Goal: Transaction & Acquisition: Purchase product/service

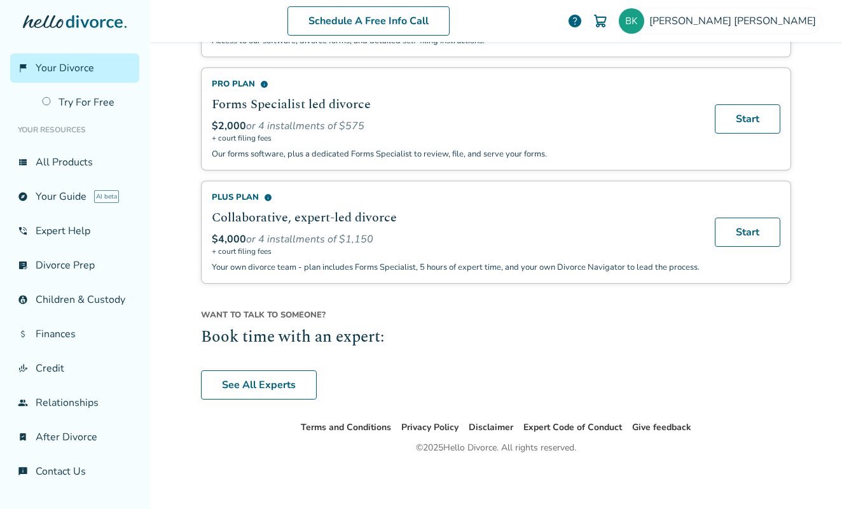
scroll to position [907, 0]
click at [266, 373] on link "See All Experts" at bounding box center [259, 384] width 116 height 29
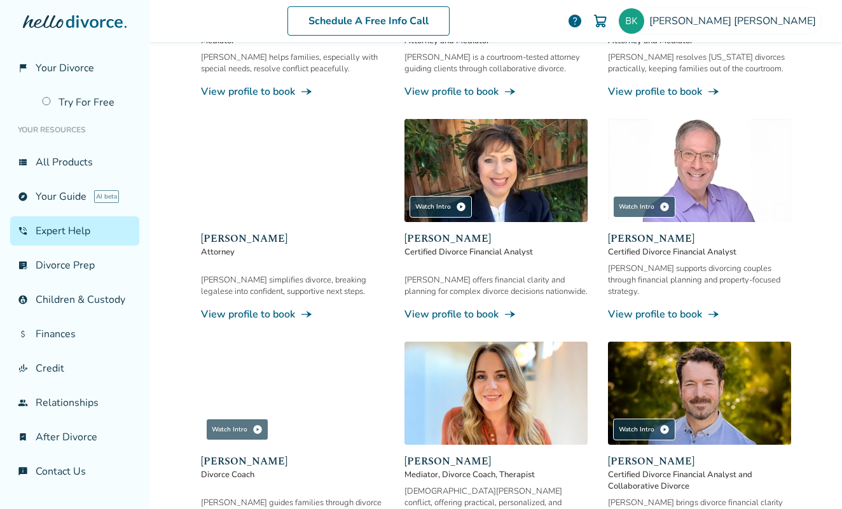
scroll to position [325, 0]
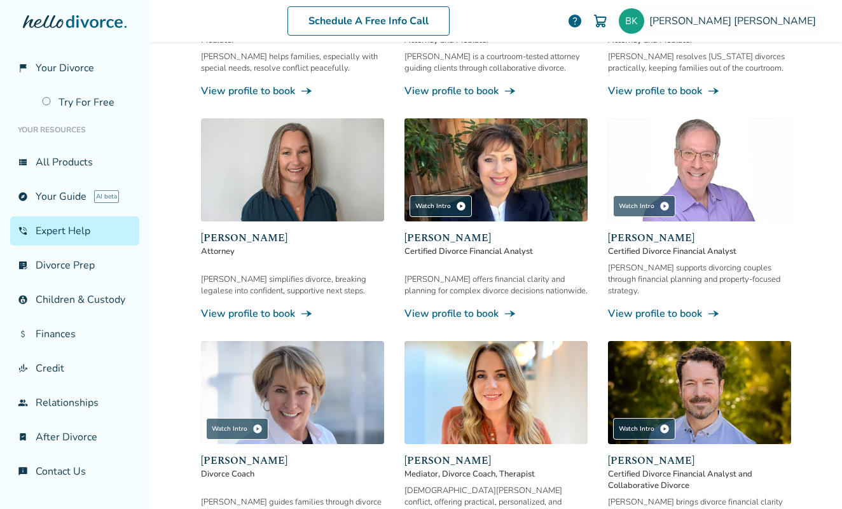
click at [670, 306] on link "View profile to book line_end_arrow_notch" at bounding box center [699, 313] width 183 height 14
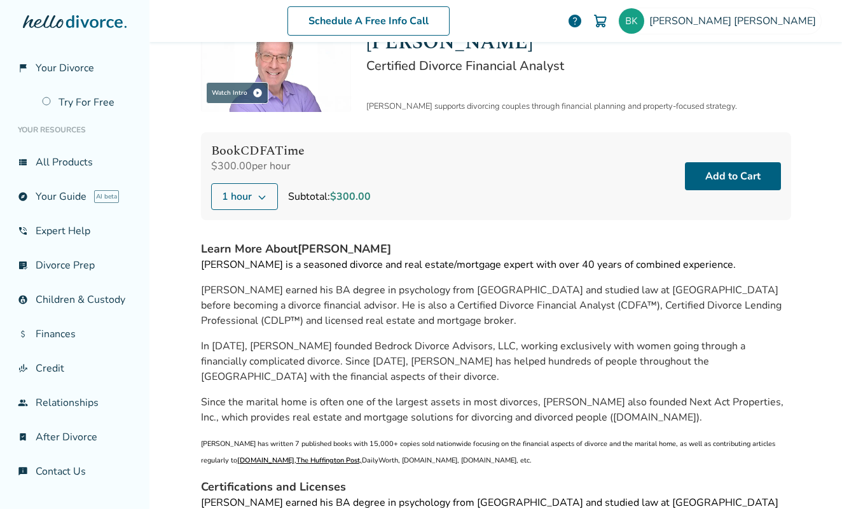
click at [249, 197] on button "1 hour" at bounding box center [244, 196] width 67 height 27
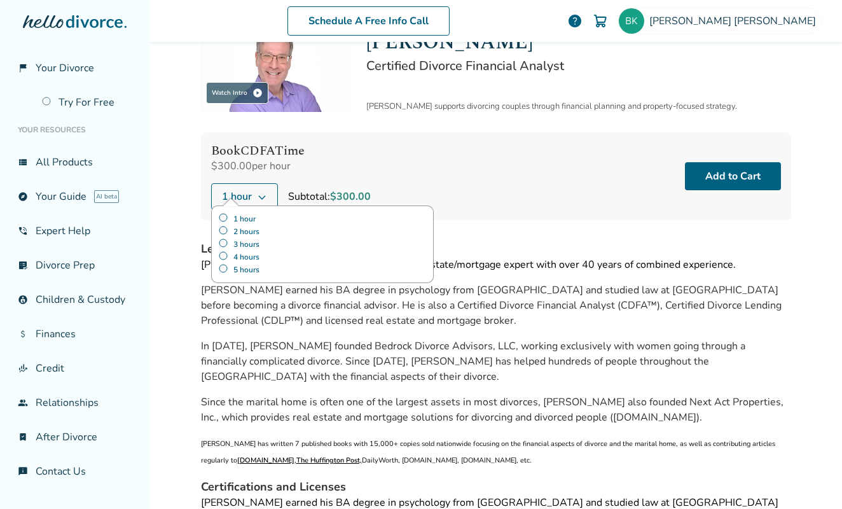
click at [382, 160] on div "Book CDFA Time $300.00 per hour 1 hour 1 hour 2 hours 3 hours 4 hours 5 hours S…" at bounding box center [496, 176] width 590 height 88
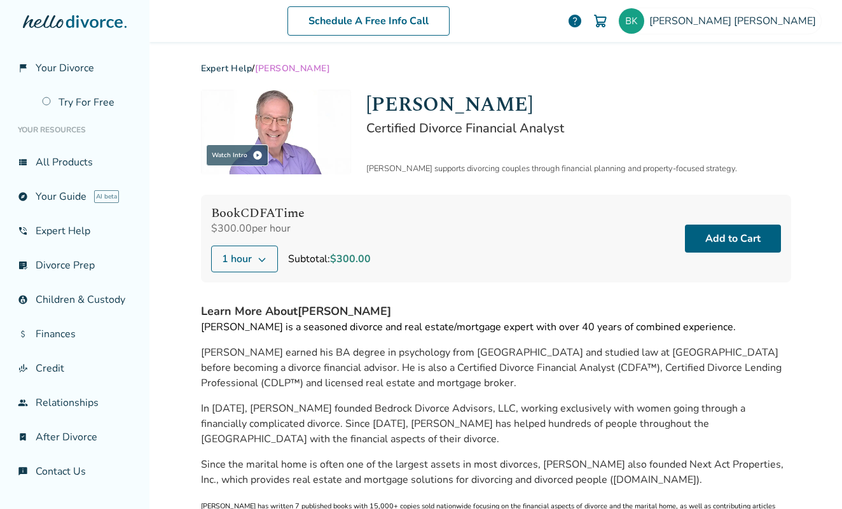
scroll to position [0, 0]
click at [727, 239] on button "Add to Cart" at bounding box center [733, 238] width 96 height 28
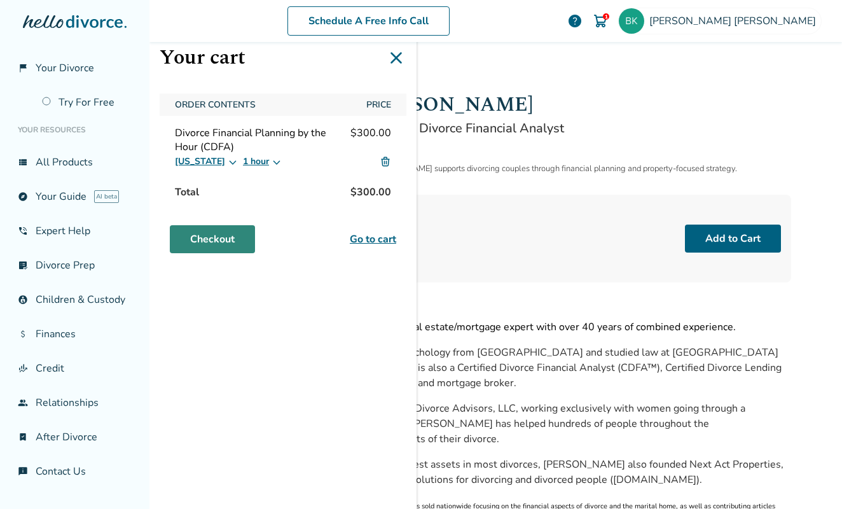
click at [217, 235] on link "Checkout" at bounding box center [212, 239] width 85 height 28
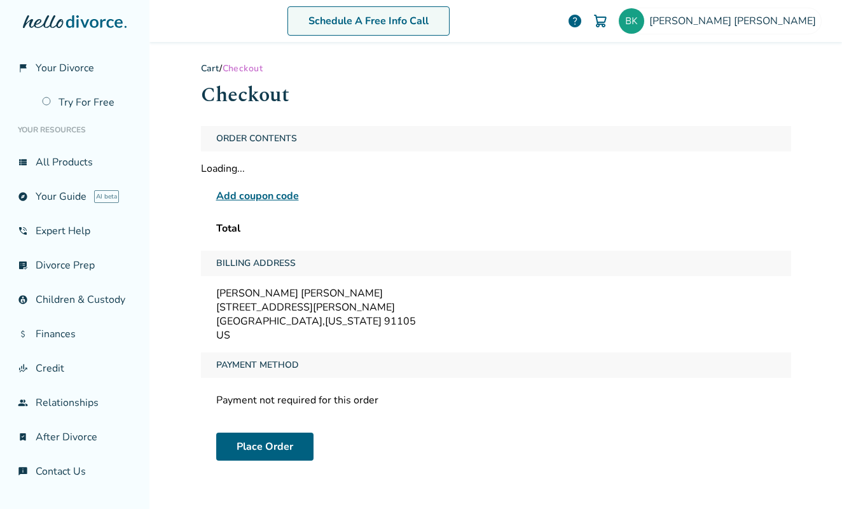
click at [418, 18] on link "Schedule A Free Info Call" at bounding box center [368, 20] width 162 height 29
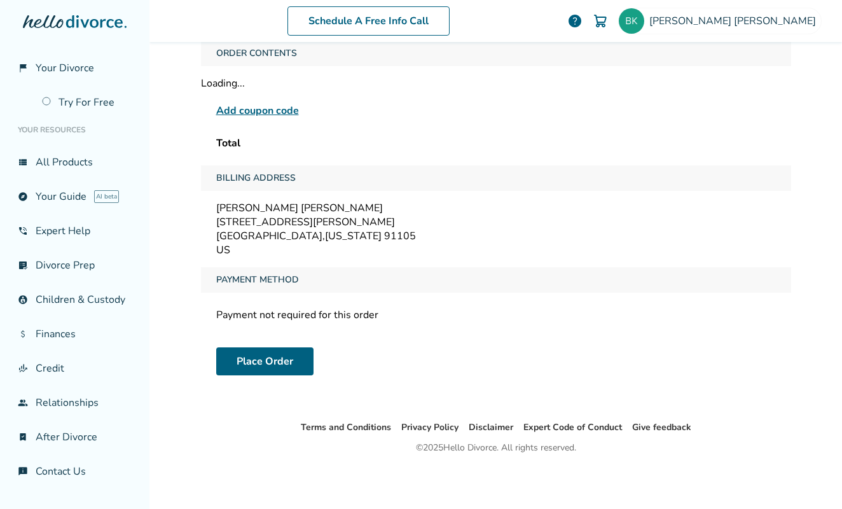
scroll to position [85, 0]
click at [260, 364] on button "Place Order" at bounding box center [264, 361] width 97 height 28
click at [271, 364] on button "Place Order" at bounding box center [264, 361] width 97 height 28
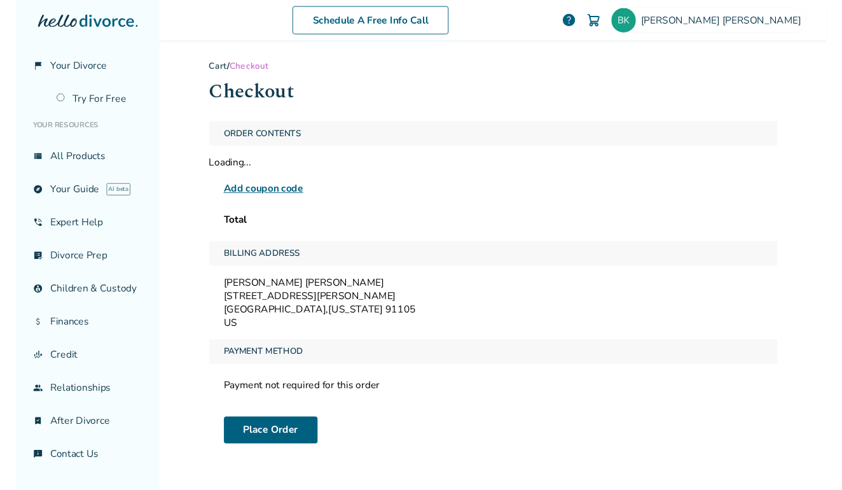
scroll to position [0, 0]
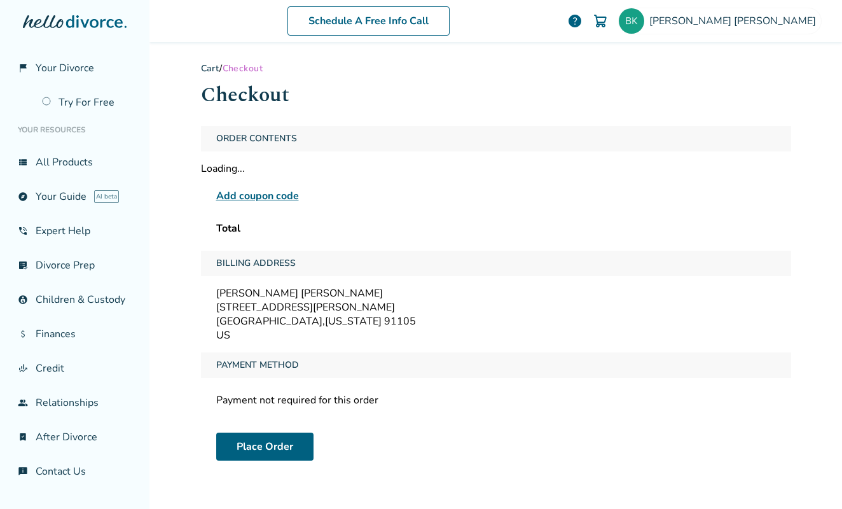
click at [266, 366] on span "Payment Method" at bounding box center [257, 364] width 93 height 25
click at [249, 444] on button "Place Order" at bounding box center [264, 446] width 97 height 28
click at [78, 230] on link "phone_in_talk Expert Help" at bounding box center [74, 230] width 129 height 29
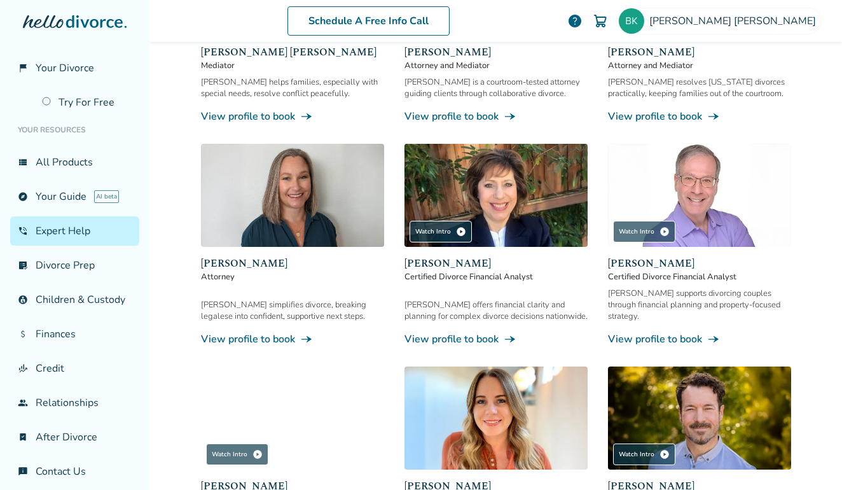
scroll to position [305, 0]
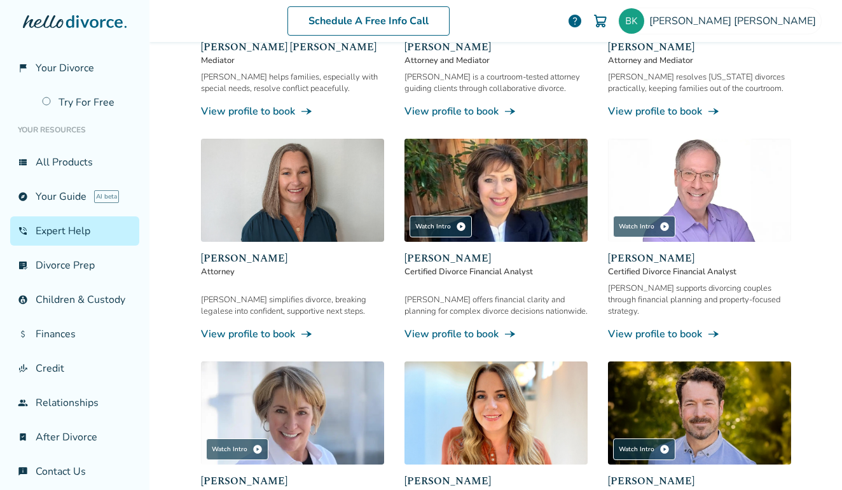
click at [660, 327] on link "View profile to book line_end_arrow_notch" at bounding box center [699, 334] width 183 height 14
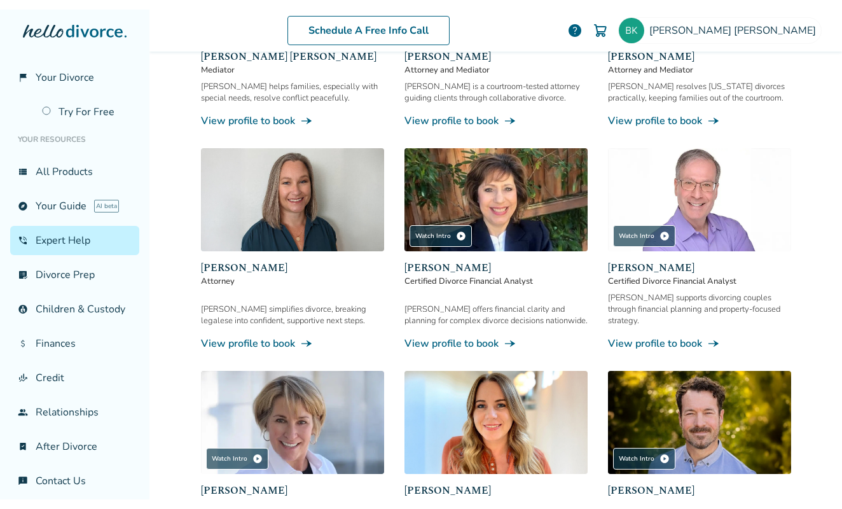
scroll to position [62, 0]
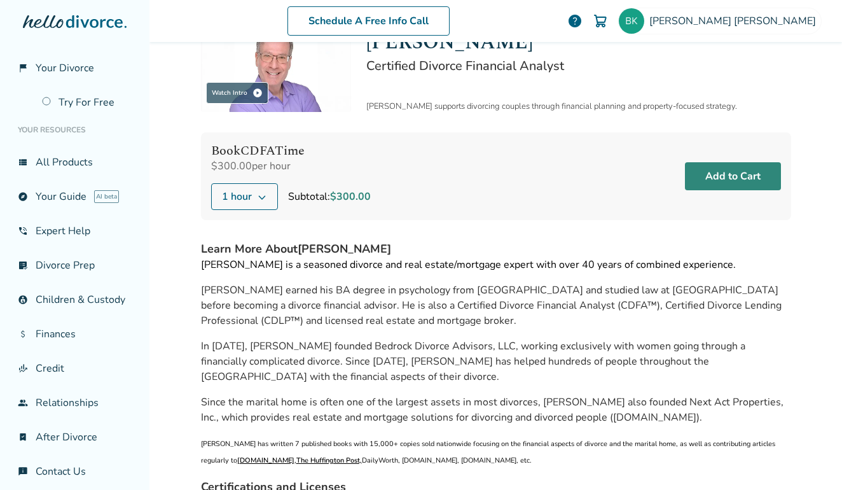
click at [745, 174] on button "Add to Cart" at bounding box center [733, 176] width 96 height 28
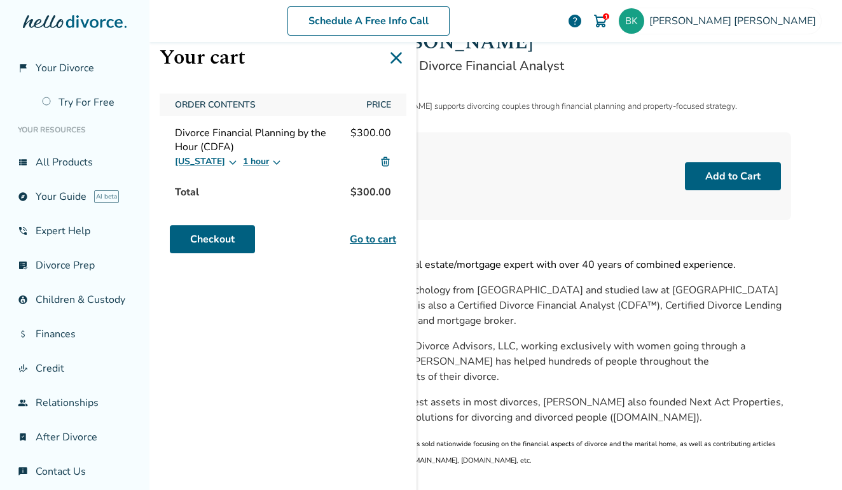
click at [373, 244] on link "Go to cart" at bounding box center [373, 238] width 46 height 15
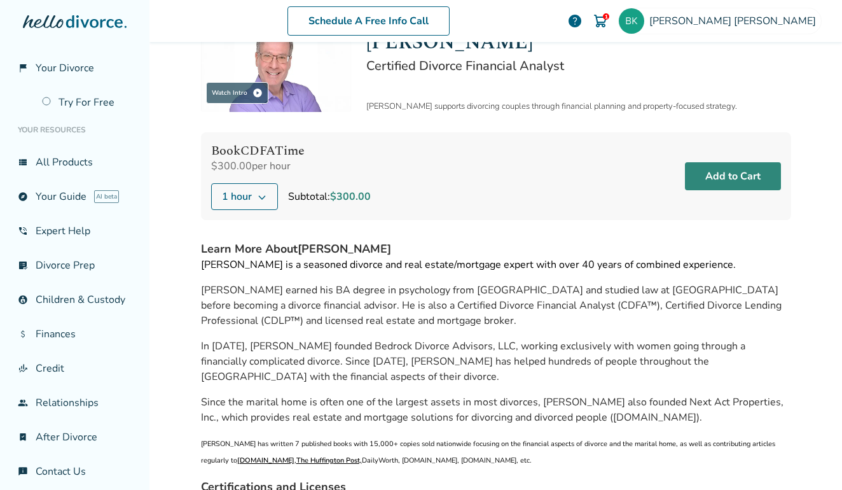
click at [747, 184] on button "Add to Cart" at bounding box center [733, 176] width 96 height 28
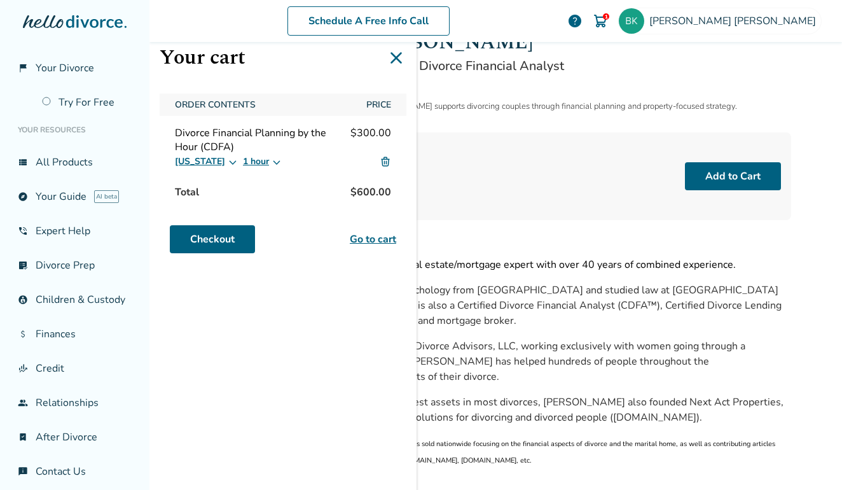
click at [252, 156] on button "1 hour" at bounding box center [262, 161] width 39 height 15
click at [265, 184] on label "1 hour" at bounding box center [269, 189] width 38 height 13
click at [314, 320] on div "Your cart Order Contents Price Divorce Financial Planning by the Hour (CDFA) $3…" at bounding box center [282, 245] width 267 height 490
click at [710, 19] on div "Brian Kendall 1 help" at bounding box center [694, 21] width 254 height 27
click at [608, 24] on img at bounding box center [600, 20] width 15 height 15
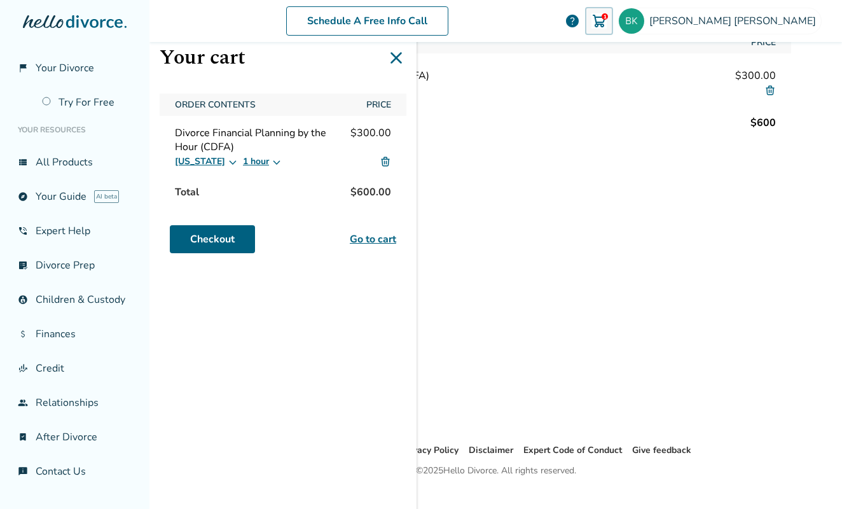
click at [607, 21] on img at bounding box center [598, 20] width 15 height 15
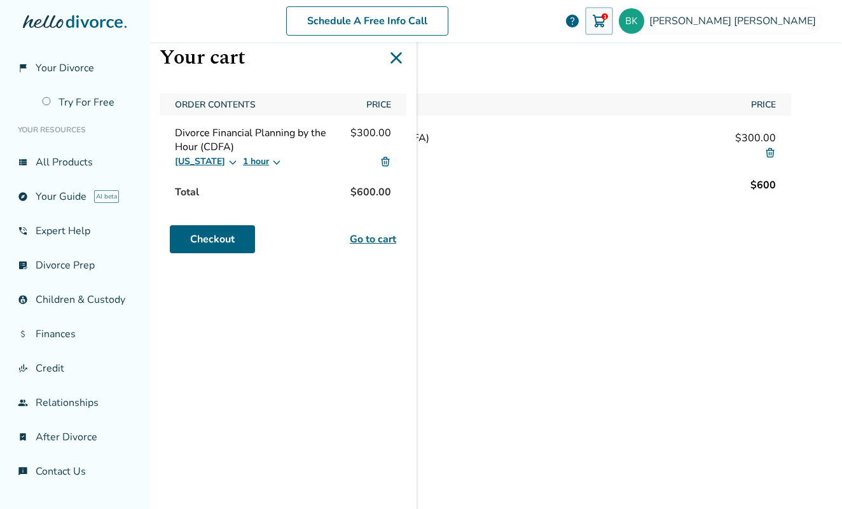
click at [766, 152] on img at bounding box center [769, 152] width 11 height 11
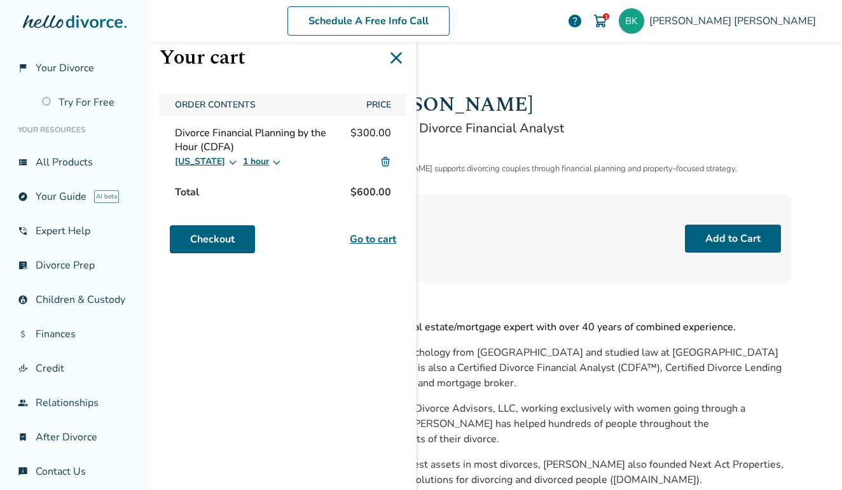
click at [608, 21] on img at bounding box center [600, 20] width 15 height 15
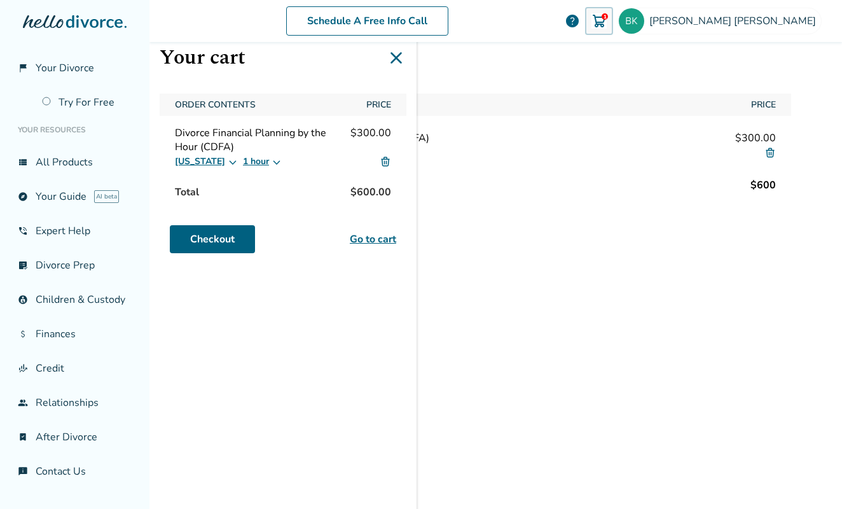
click at [384, 162] on img at bounding box center [385, 161] width 11 height 11
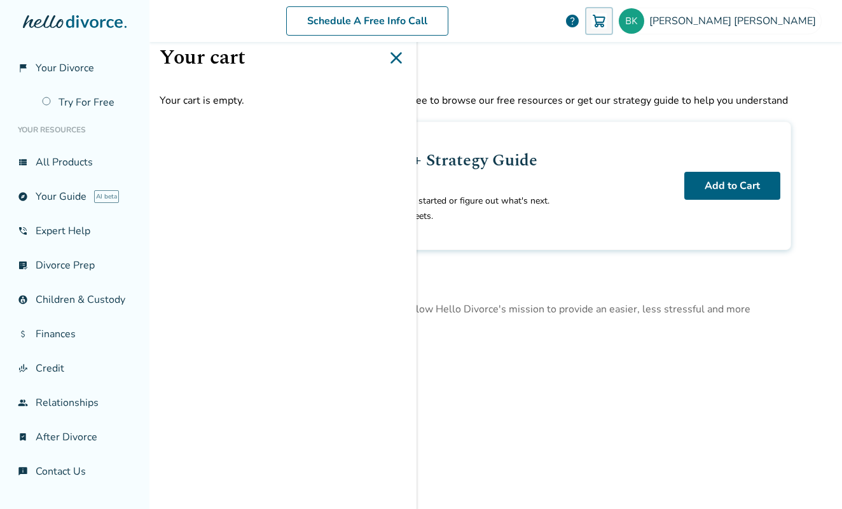
click at [624, 214] on li "Access divorce checklists and agreement worksheets." at bounding box center [448, 216] width 452 height 15
click at [399, 54] on icon at bounding box center [396, 58] width 20 height 20
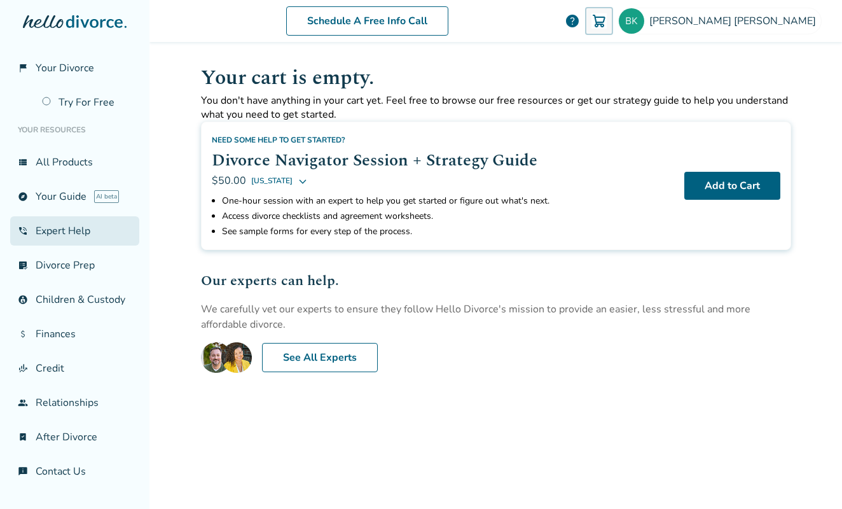
click at [60, 227] on link "phone_in_talk Expert Help" at bounding box center [74, 230] width 129 height 29
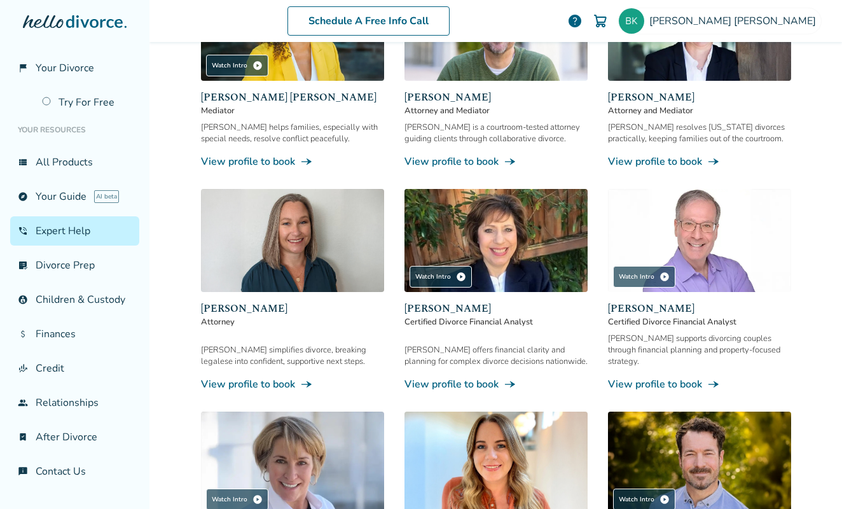
click at [694, 234] on img at bounding box center [699, 240] width 183 height 103
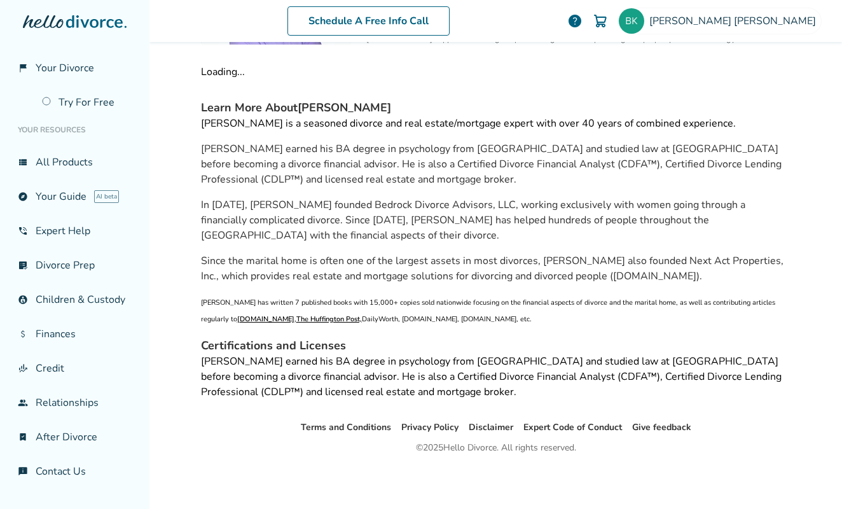
scroll to position [62, 0]
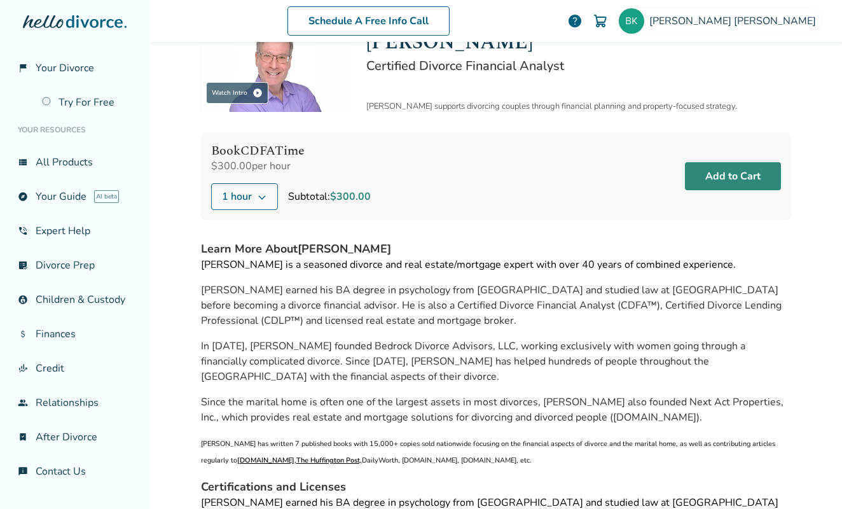
click at [727, 176] on button "Add to Cart" at bounding box center [733, 176] width 96 height 28
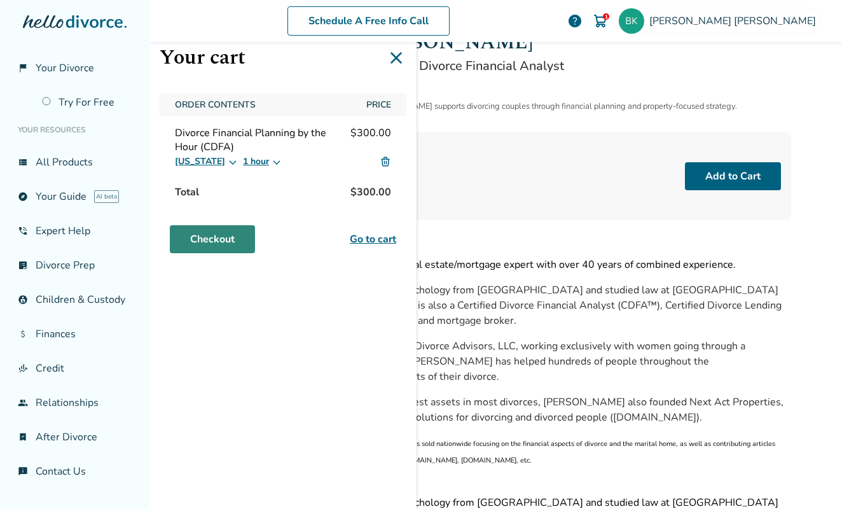
click at [244, 237] on link "Checkout" at bounding box center [212, 239] width 85 height 28
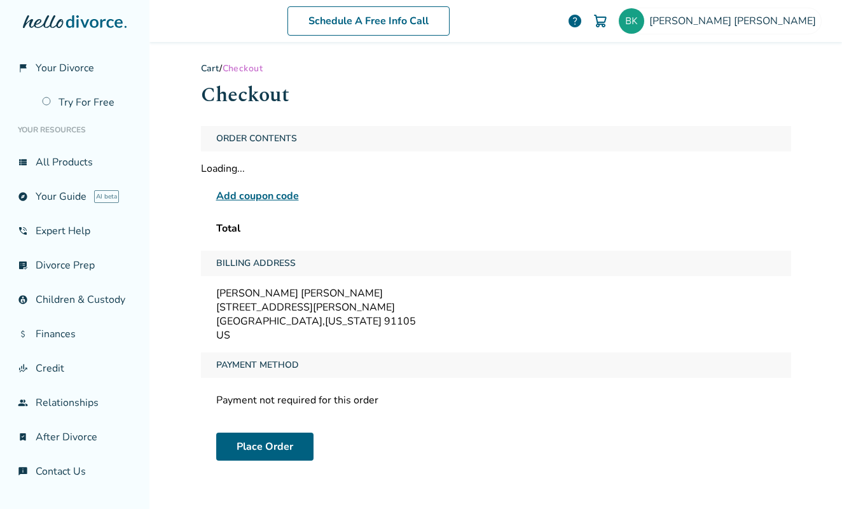
click at [268, 168] on div "Loading..." at bounding box center [496, 169] width 590 height 14
click at [72, 266] on link "list_alt_check Divorce Prep" at bounding box center [74, 265] width 129 height 29
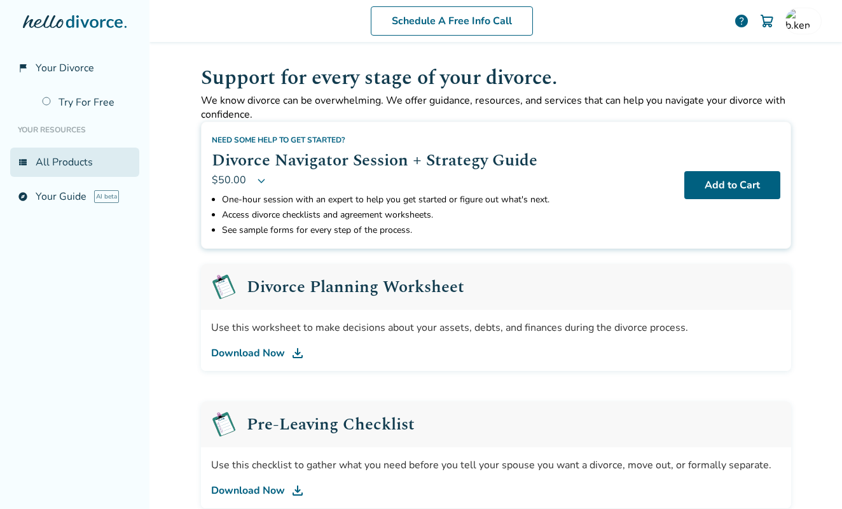
click at [78, 164] on link "view_list All Products" at bounding box center [74, 162] width 129 height 29
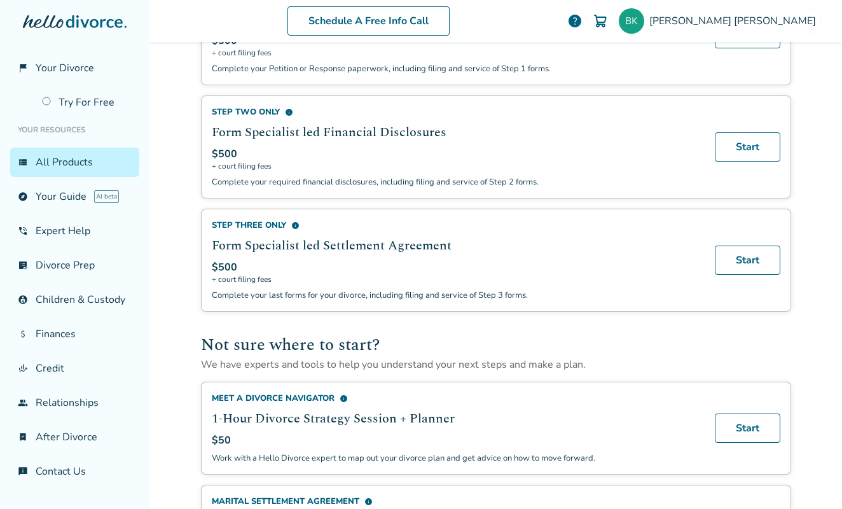
scroll to position [567, 0]
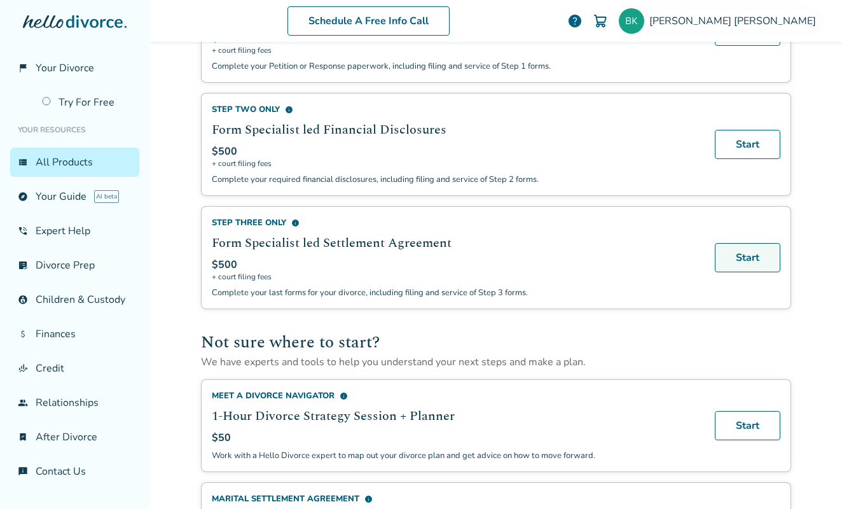
click at [738, 272] on link "Start" at bounding box center [747, 257] width 65 height 29
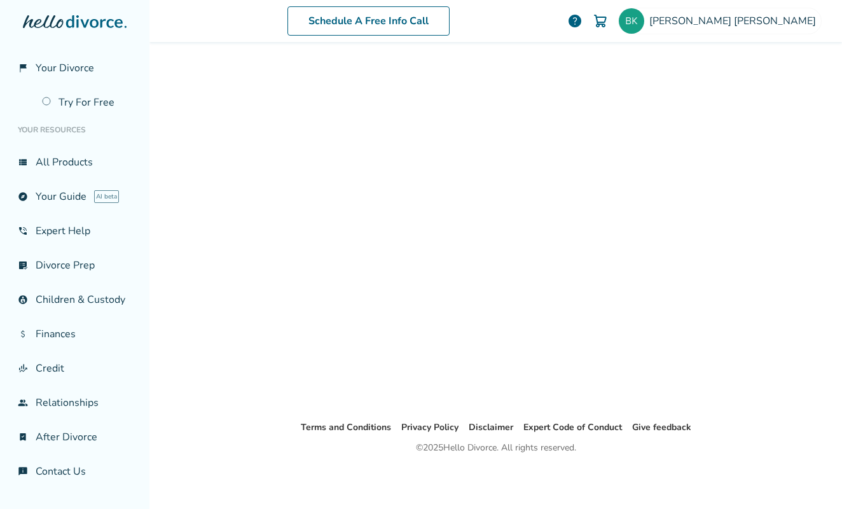
scroll to position [62, 0]
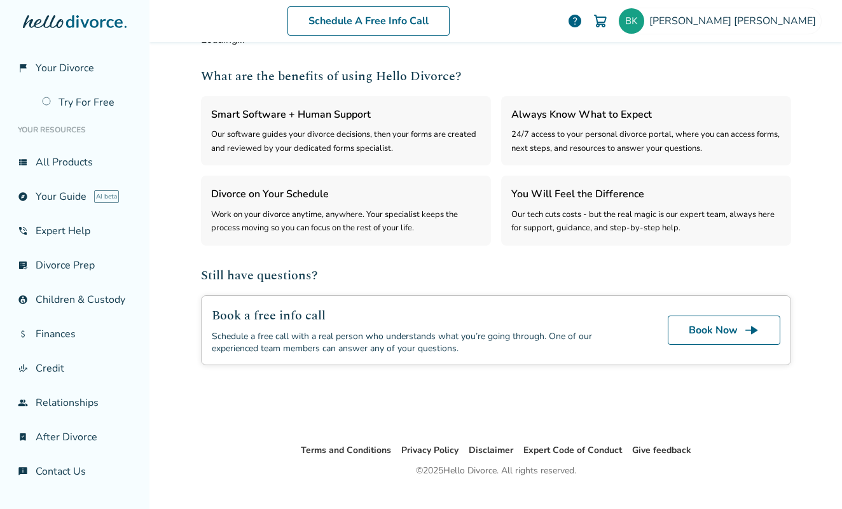
select select "***"
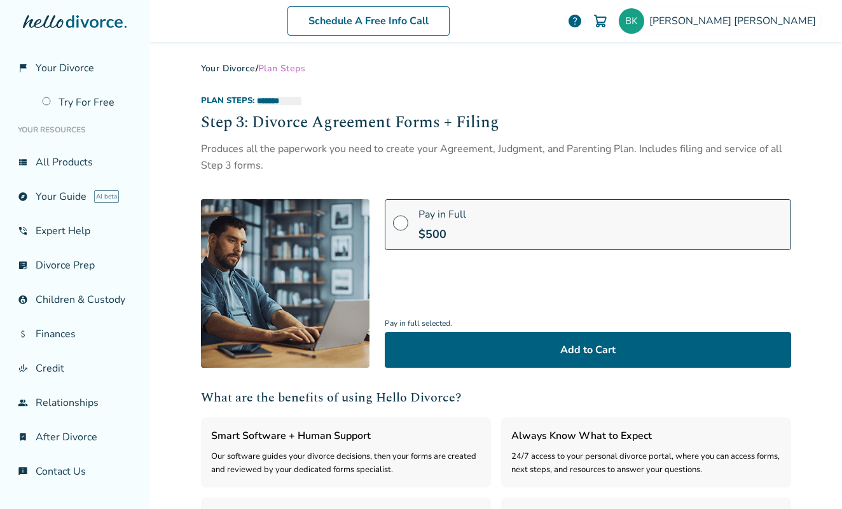
scroll to position [0, 0]
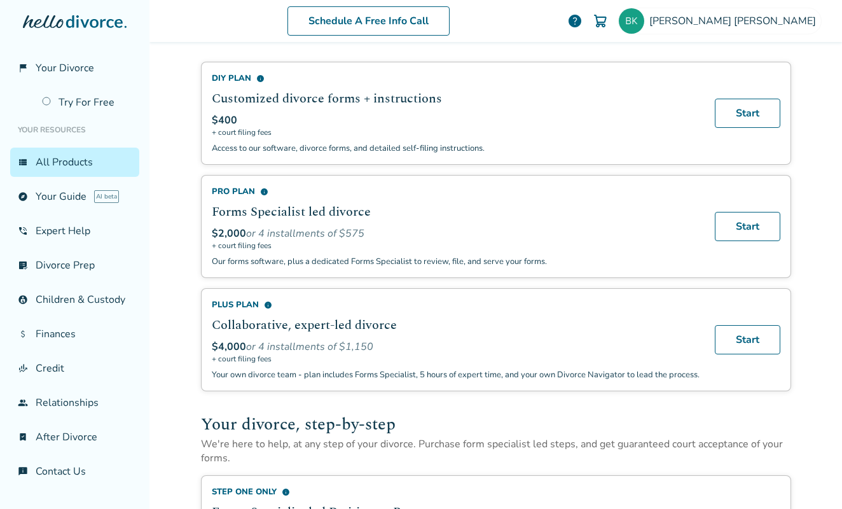
scroll to position [78, 0]
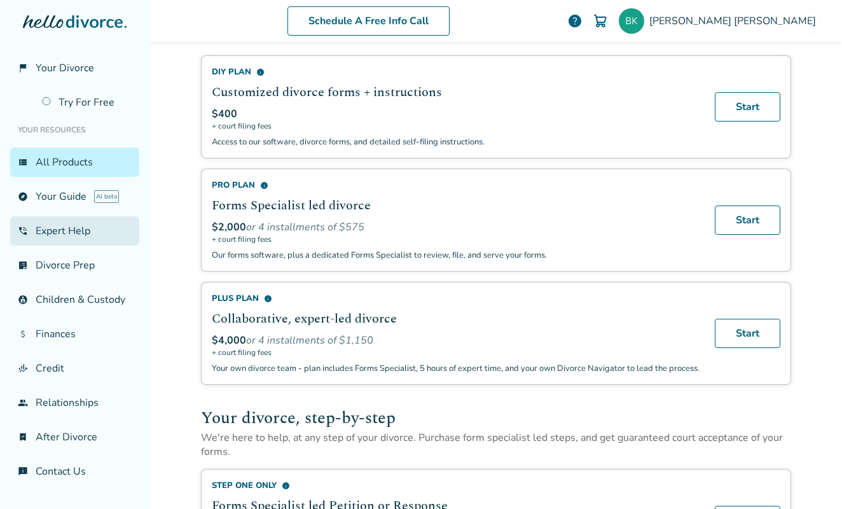
click at [71, 235] on link "phone_in_talk Expert Help" at bounding box center [74, 230] width 129 height 29
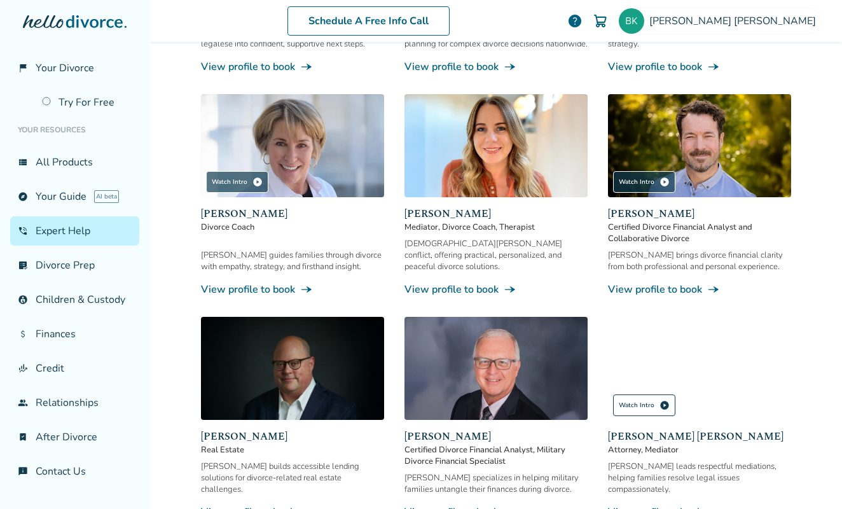
scroll to position [570, 0]
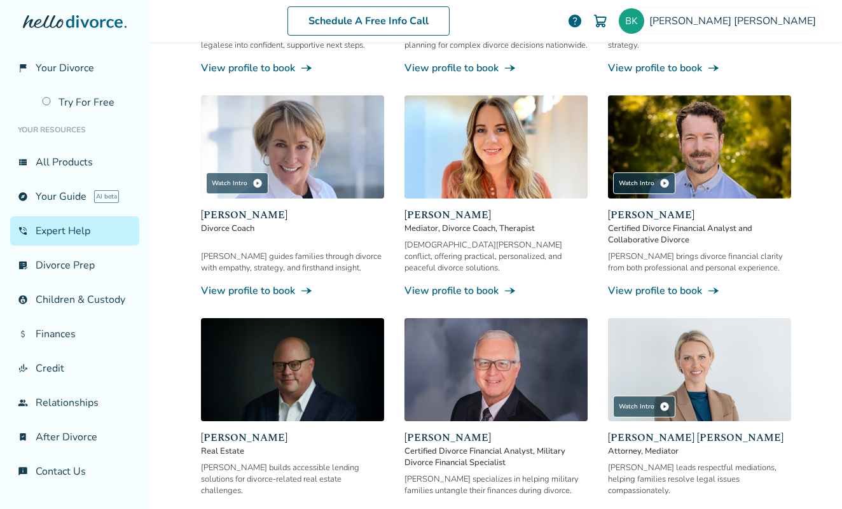
click at [722, 128] on img at bounding box center [699, 146] width 183 height 103
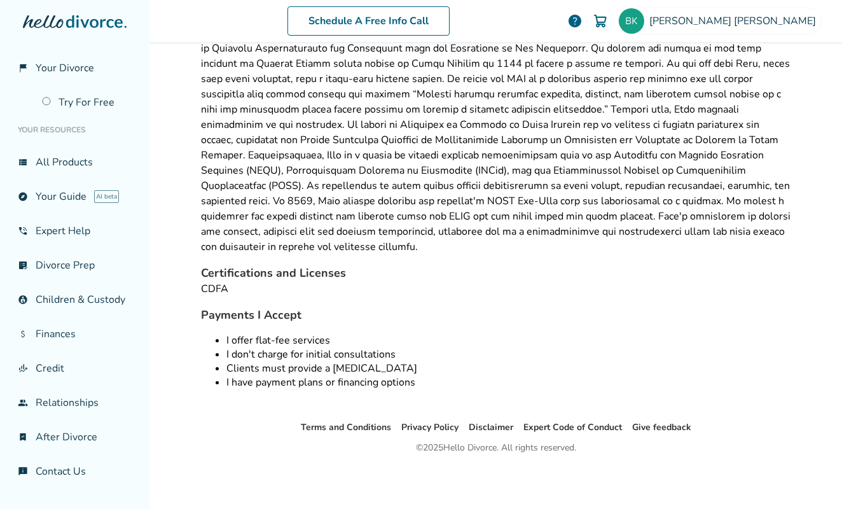
scroll to position [62, 0]
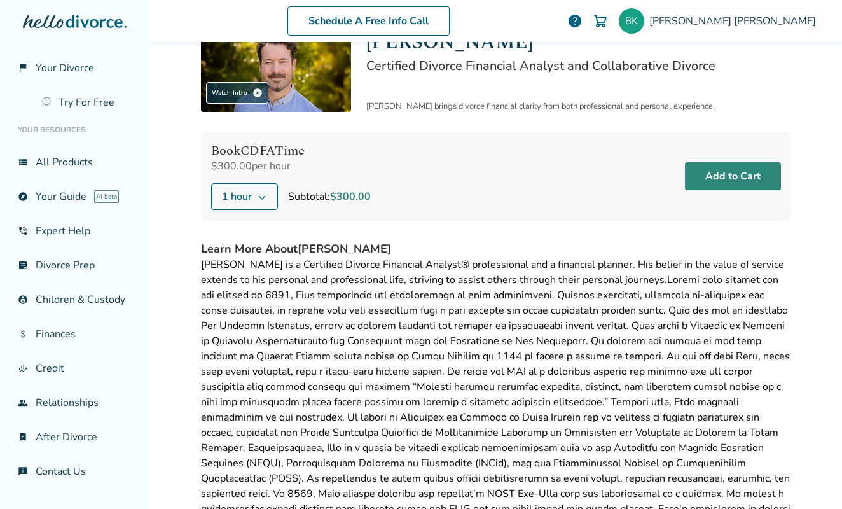
click at [732, 181] on button "Add to Cart" at bounding box center [733, 176] width 96 height 28
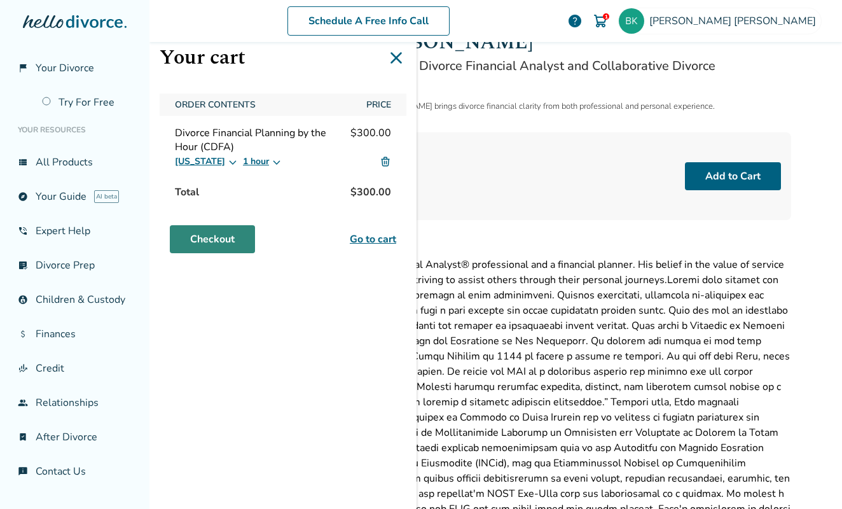
click at [231, 241] on link "Checkout" at bounding box center [212, 239] width 85 height 28
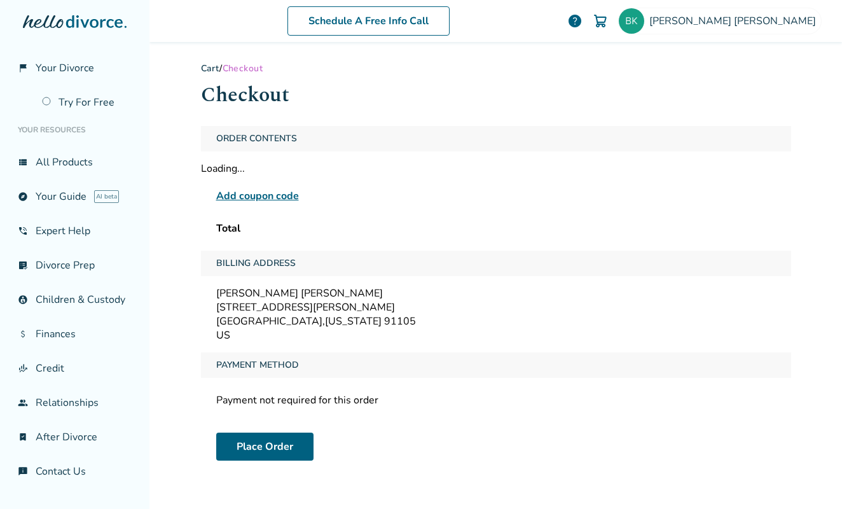
drag, startPoint x: 448, startPoint y: 205, endPoint x: 433, endPoint y: 205, distance: 14.6
click at [433, 205] on div "Add coupon code" at bounding box center [496, 196] width 590 height 20
click at [61, 329] on link "attach_money Finances" at bounding box center [74, 333] width 129 height 29
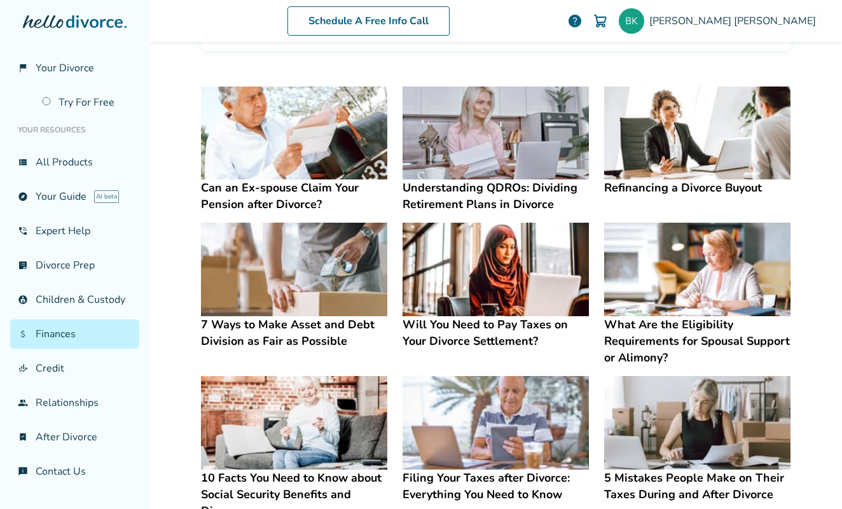
scroll to position [224, 0]
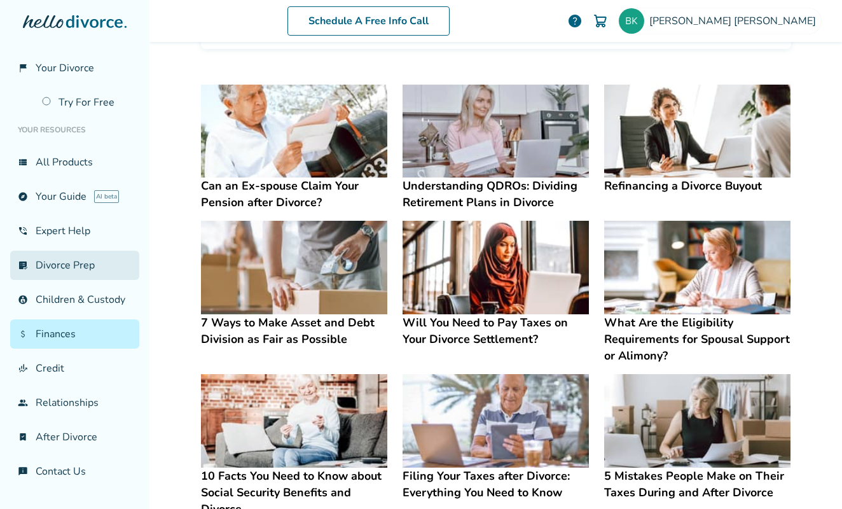
click at [71, 277] on link "list_alt_check Divorce Prep" at bounding box center [74, 265] width 129 height 29
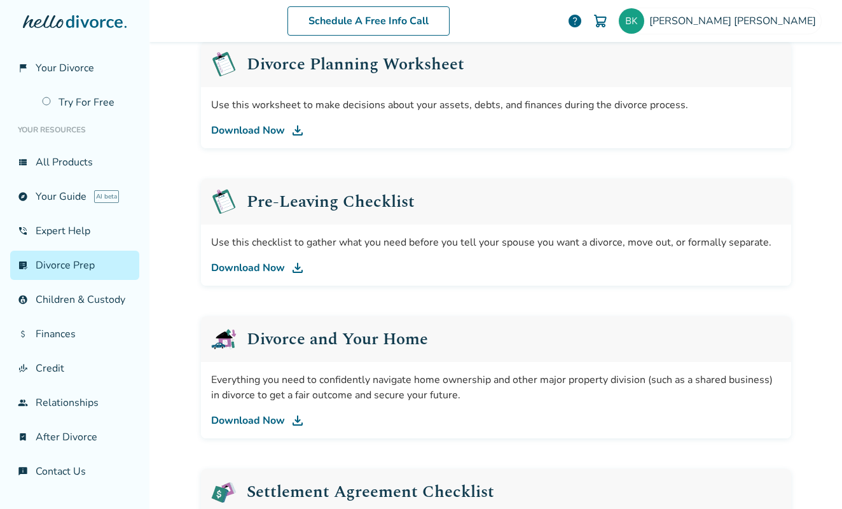
scroll to position [62, 0]
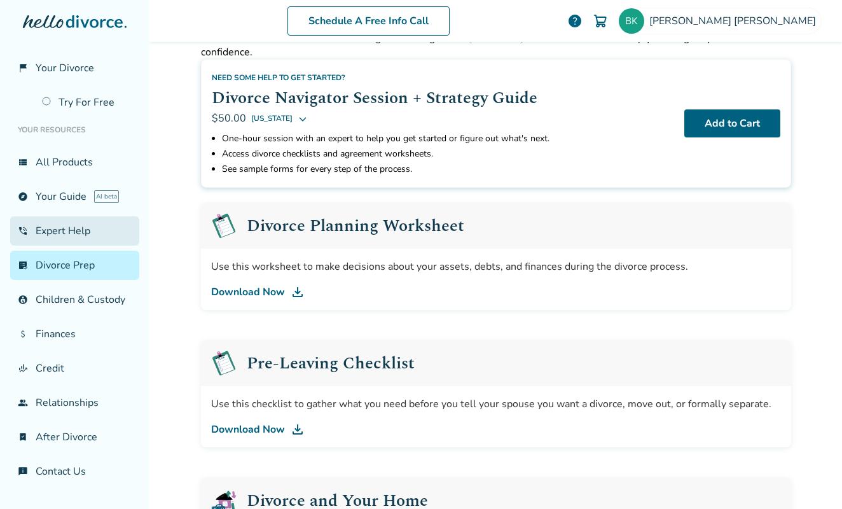
click at [70, 244] on link "phone_in_talk Expert Help" at bounding box center [74, 230] width 129 height 29
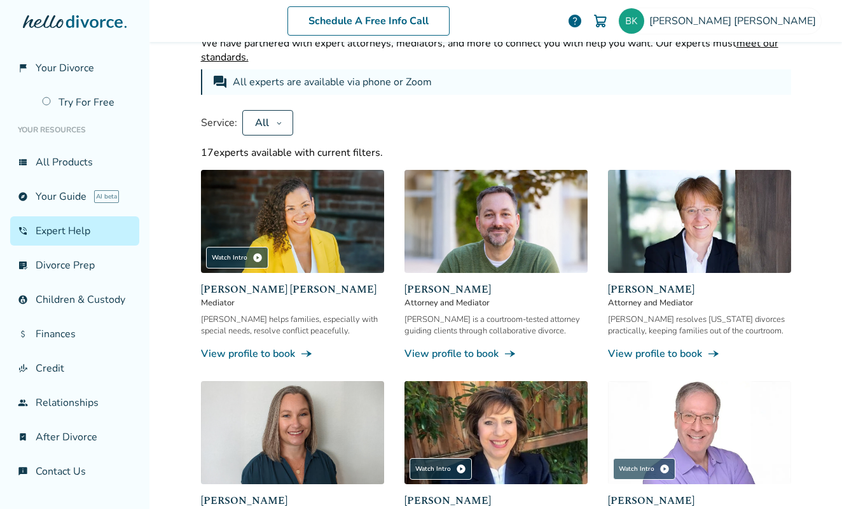
click at [275, 117] on button "All" at bounding box center [267, 122] width 51 height 25
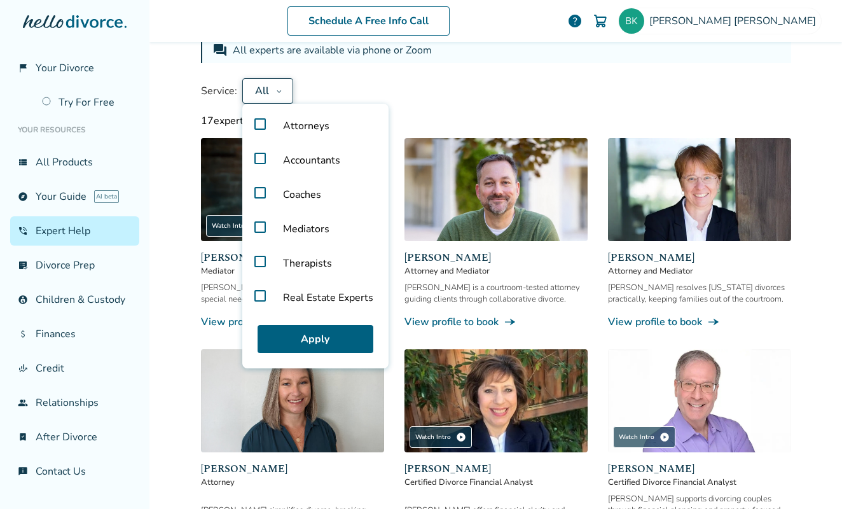
scroll to position [84, 0]
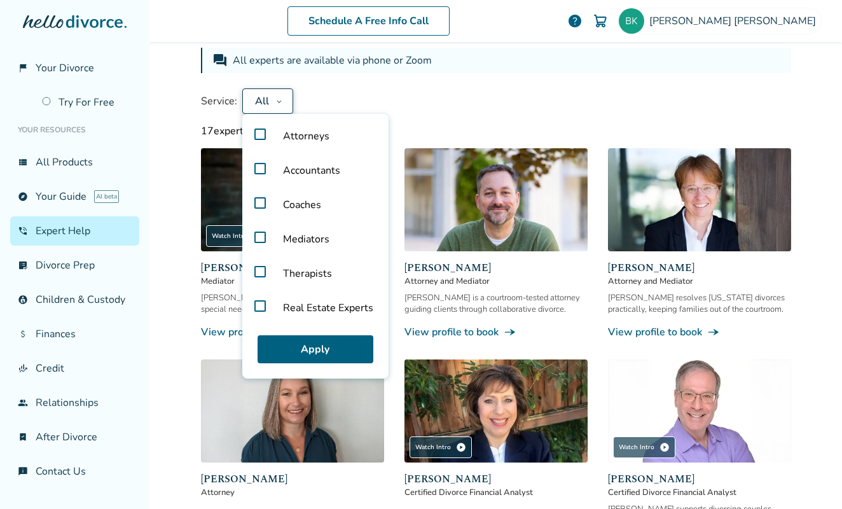
click at [254, 135] on label "Attorneys" at bounding box center [315, 136] width 136 height 34
click at [485, 107] on div "Service: Attorneys Attorneys Accountants Coaches Mediators Therapists Real Esta…" at bounding box center [496, 100] width 590 height 25
click at [278, 355] on button "Apply" at bounding box center [316, 349] width 116 height 28
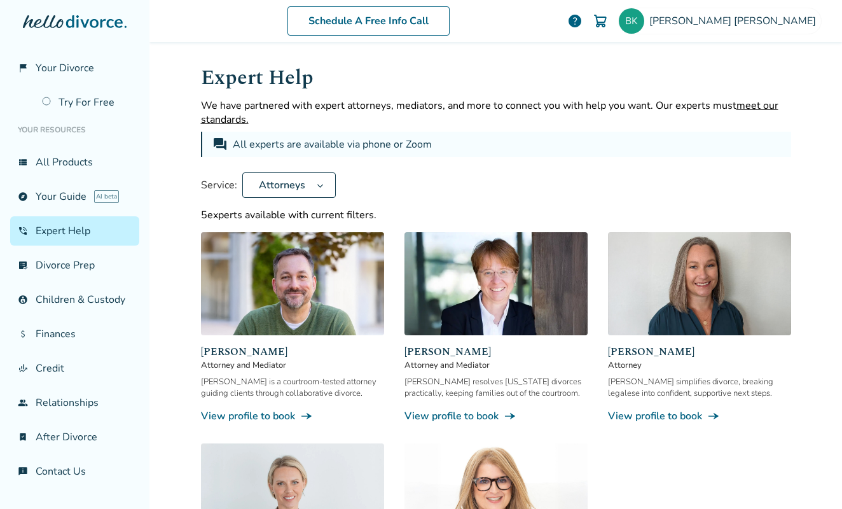
scroll to position [0, 0]
click at [305, 176] on button "Attorneys" at bounding box center [288, 184] width 93 height 25
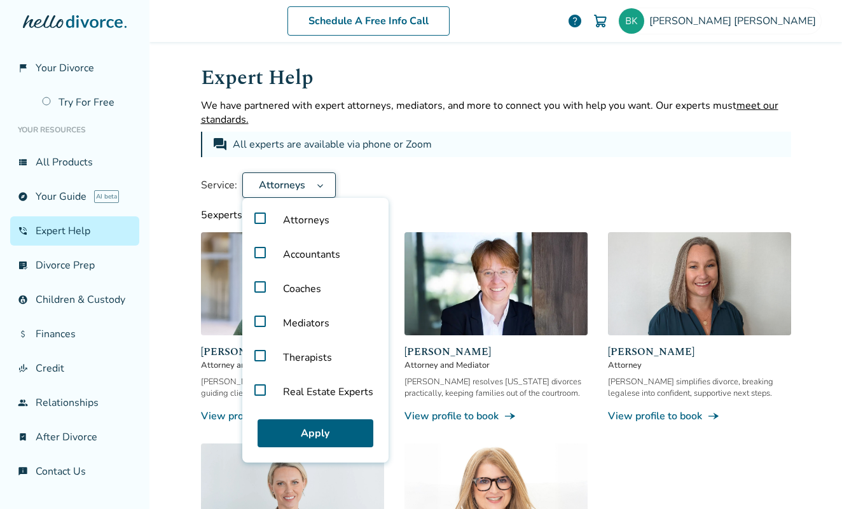
click at [256, 214] on label "Attorneys" at bounding box center [315, 220] width 136 height 34
click at [256, 254] on label "Accountants" at bounding box center [315, 254] width 136 height 34
click at [317, 430] on button "Apply" at bounding box center [316, 433] width 116 height 28
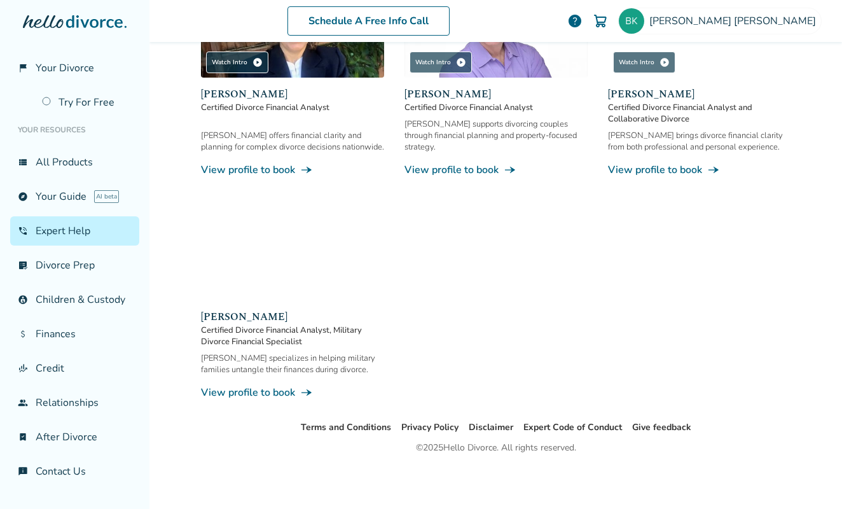
scroll to position [258, 0]
